Goal: Information Seeking & Learning: Learn about a topic

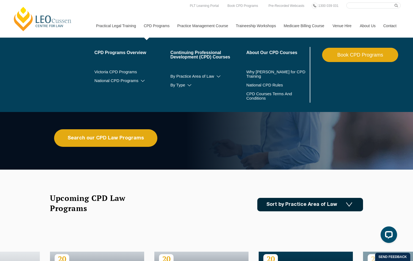
click at [152, 28] on link "CPD Programs" at bounding box center [157, 26] width 34 height 24
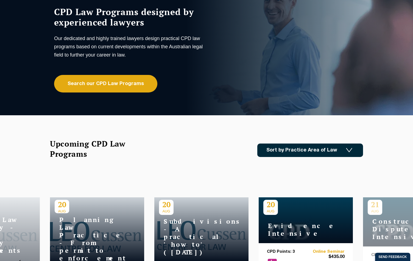
scroll to position [55, 0]
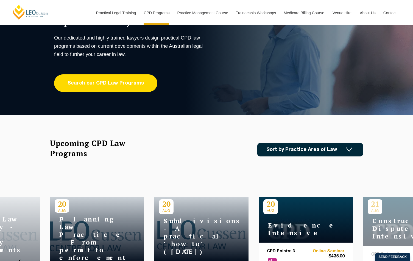
click at [100, 86] on link "Search our CPD Law Programs" at bounding box center [105, 83] width 103 height 18
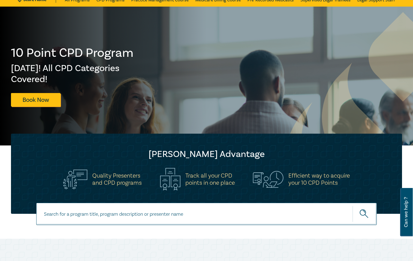
scroll to position [55, 0]
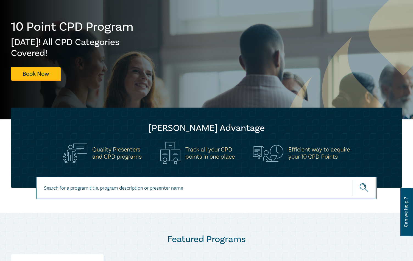
click at [64, 191] on input at bounding box center [206, 188] width 341 height 22
type input "owners builder"
click at [353, 180] on button "submit" at bounding box center [365, 188] width 24 height 17
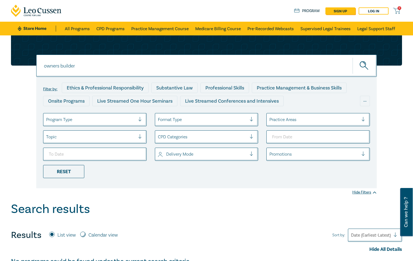
click at [83, 70] on input "owners builder" at bounding box center [206, 66] width 341 height 22
click at [61, 66] on input "owners builder" at bounding box center [206, 66] width 341 height 22
click at [78, 66] on input "owners-builder" at bounding box center [206, 66] width 341 height 22
click at [353, 57] on button "submit" at bounding box center [365, 65] width 24 height 17
drag, startPoint x: 87, startPoint y: 62, endPoint x: 28, endPoint y: 62, distance: 58.8
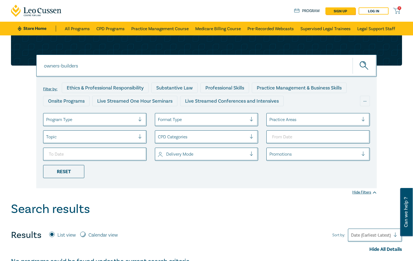
click at [28, 62] on div "owners-builders owners-builders owners-builders Filter by: Ethics & Professiona…" at bounding box center [207, 111] width 398 height 153
paste input "Owner-Builder Intensive - Contracts, Claims, and Compliance"
type input "Owner-Builder Intensive - Contracts, Claims, and Compliance"
click at [353, 57] on button "submit" at bounding box center [365, 65] width 24 height 17
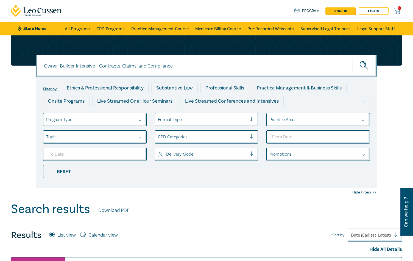
scroll to position [110, 0]
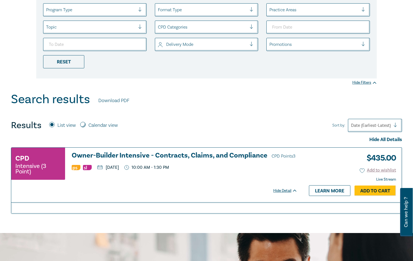
click at [113, 154] on h3 "Owner-Builder Intensive - Contracts, Claims, and Compliance CPD Points 3" at bounding box center [185, 156] width 226 height 8
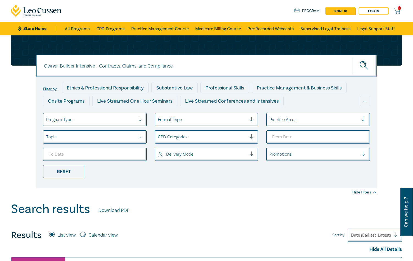
drag, startPoint x: 192, startPoint y: 67, endPoint x: 38, endPoint y: 62, distance: 154.3
click at [38, 62] on input "Owner-Builder Intensive - Contracts, Claims, and Compliance" at bounding box center [206, 66] width 341 height 22
type input "Owners corporation"
click at [353, 57] on button "submit" at bounding box center [365, 65] width 24 height 17
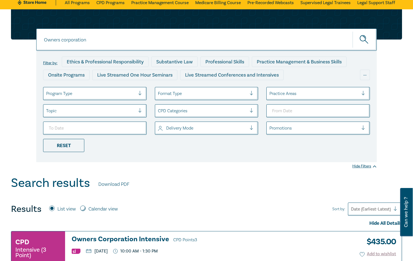
scroll to position [110, 0]
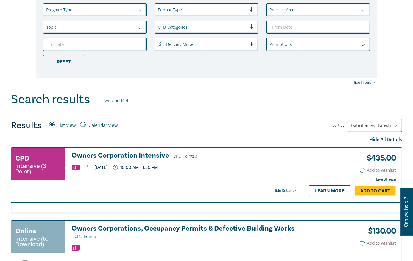
click at [106, 156] on h3 "Owners Corporation Intensive CPD Points 3" at bounding box center [185, 156] width 226 height 8
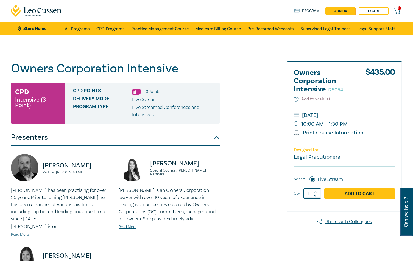
click at [109, 28] on link "CPD Programs" at bounding box center [110, 29] width 28 height 14
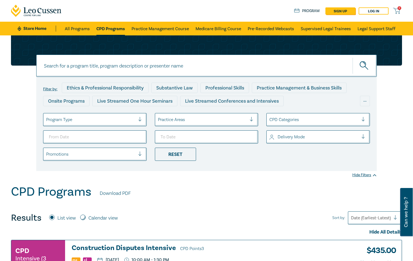
click at [71, 68] on input at bounding box center [206, 66] width 341 height 22
click at [353, 57] on button "submit" at bounding box center [365, 65] width 24 height 17
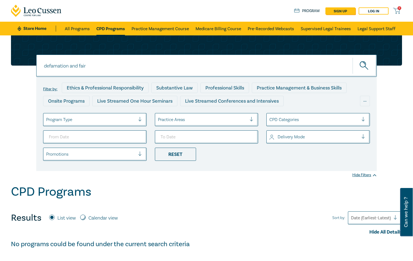
drag, startPoint x: 90, startPoint y: 67, endPoint x: 73, endPoint y: 65, distance: 17.2
click at [72, 65] on input "defamation and fair" at bounding box center [206, 66] width 341 height 22
drag, startPoint x: 85, startPoint y: 70, endPoint x: 31, endPoint y: 66, distance: 54.6
click at [31, 66] on div "defamation defamation defamation Filter by: Ethics & Professional Responsibilit…" at bounding box center [207, 103] width 398 height 136
paste input "Defamation & Fair Comment – Drawing the Legal Line"
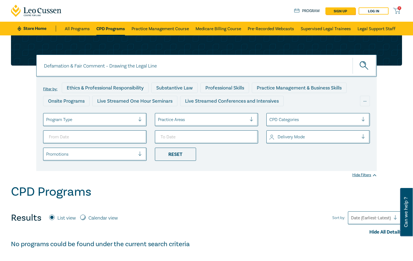
type input "Defamation & Fair Comment – Drawing the Legal Line"
click at [353, 57] on button "submit" at bounding box center [365, 65] width 24 height 17
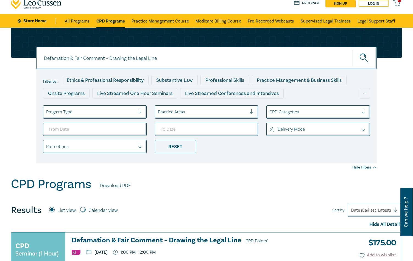
scroll to position [82, 0]
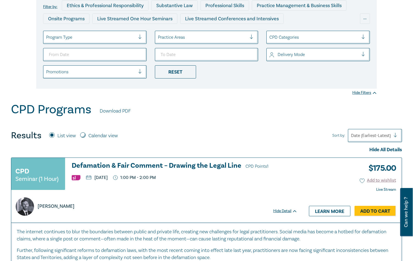
click at [103, 164] on h3 "Defamation & Fair Comment – Drawing the Legal Line CPD Points 1" at bounding box center [185, 166] width 226 height 8
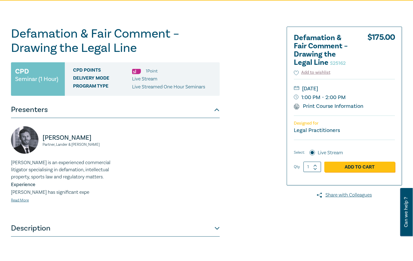
scroll to position [27, 0]
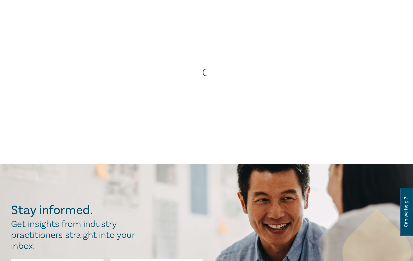
scroll to position [82, 0]
